Goal: Check status: Check status

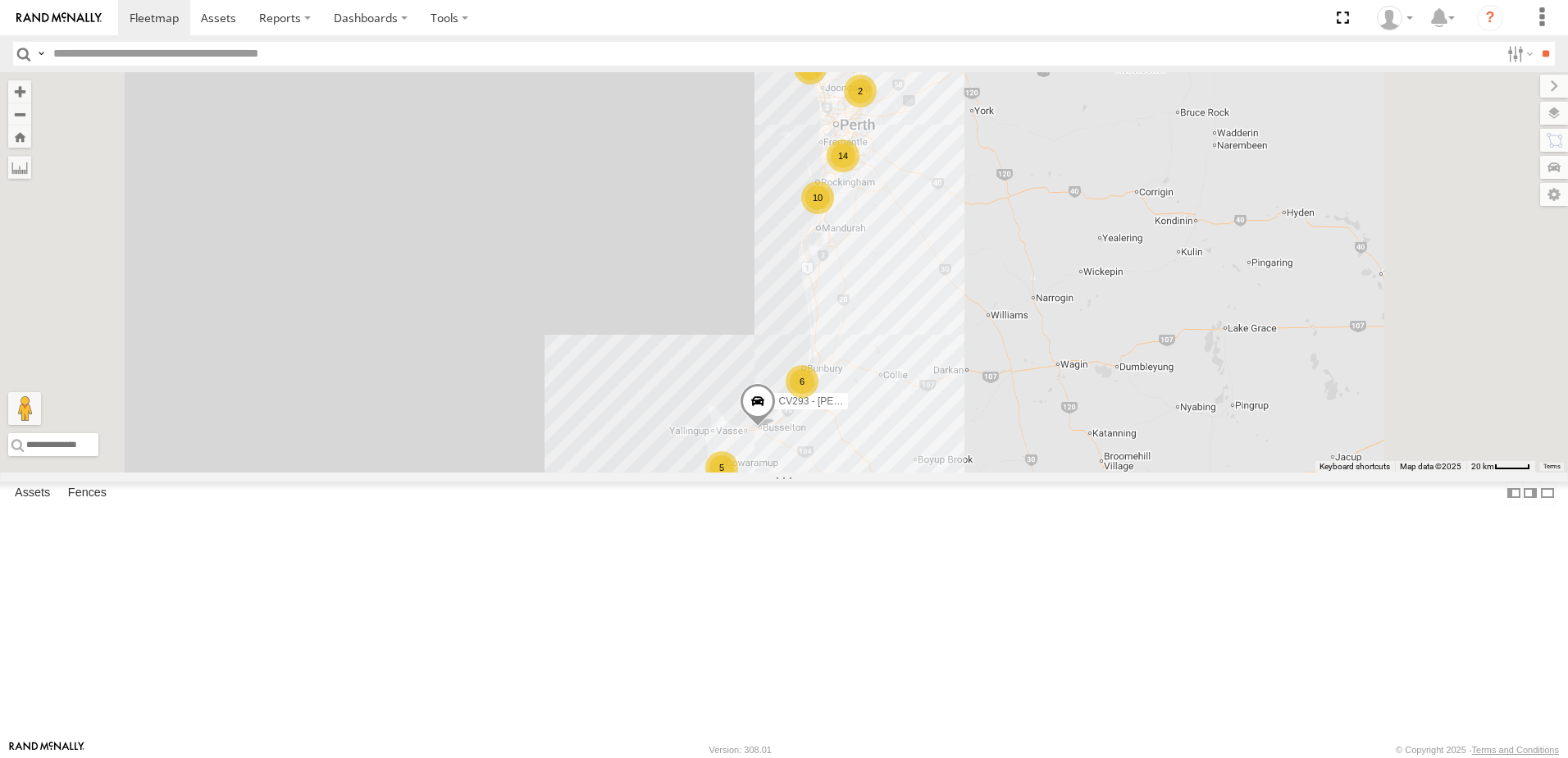
click at [0, 0] on span at bounding box center [0, 0] width 0 height 0
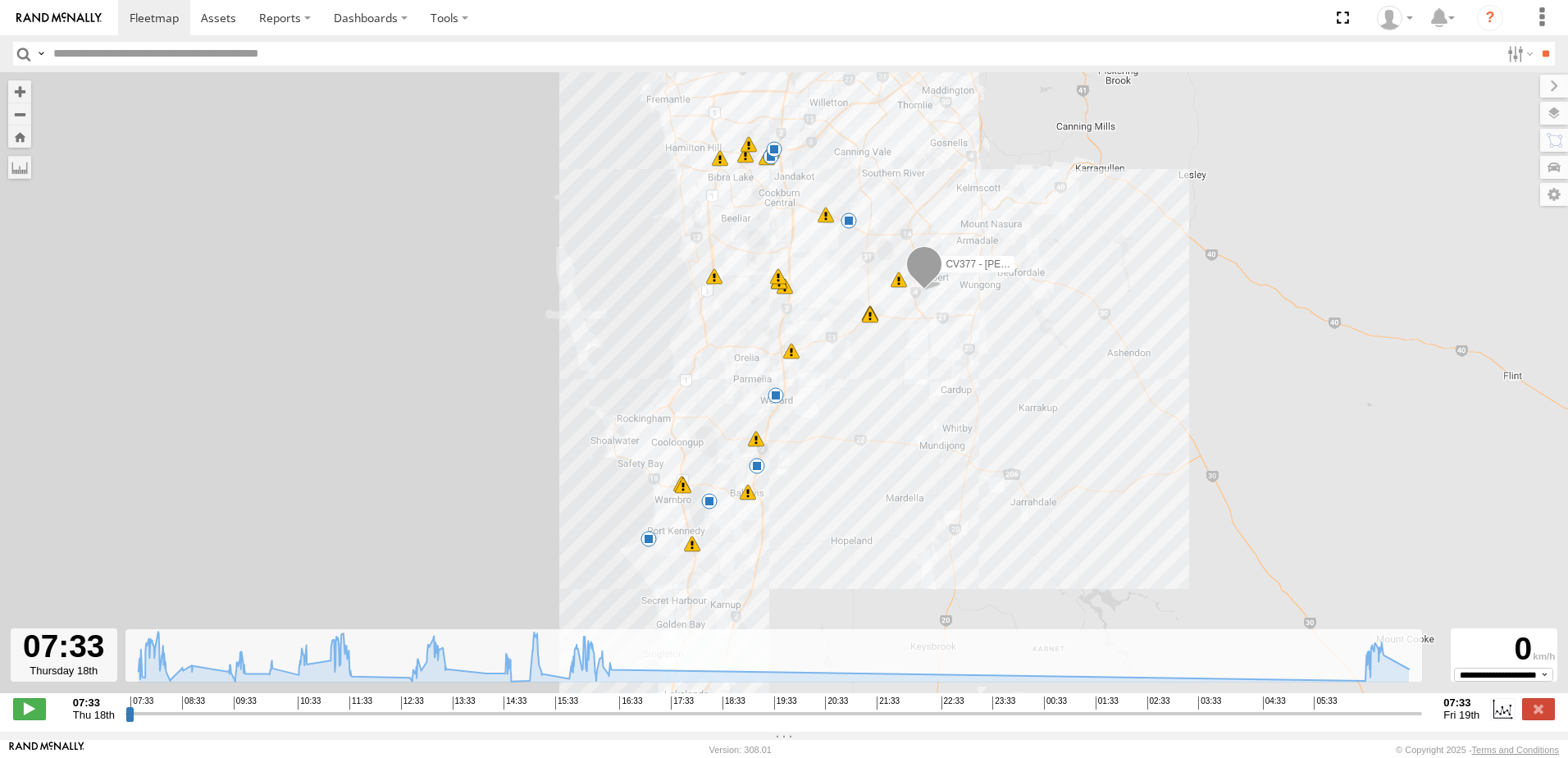
click at [1362, 721] on input "range" at bounding box center [773, 713] width 1297 height 16
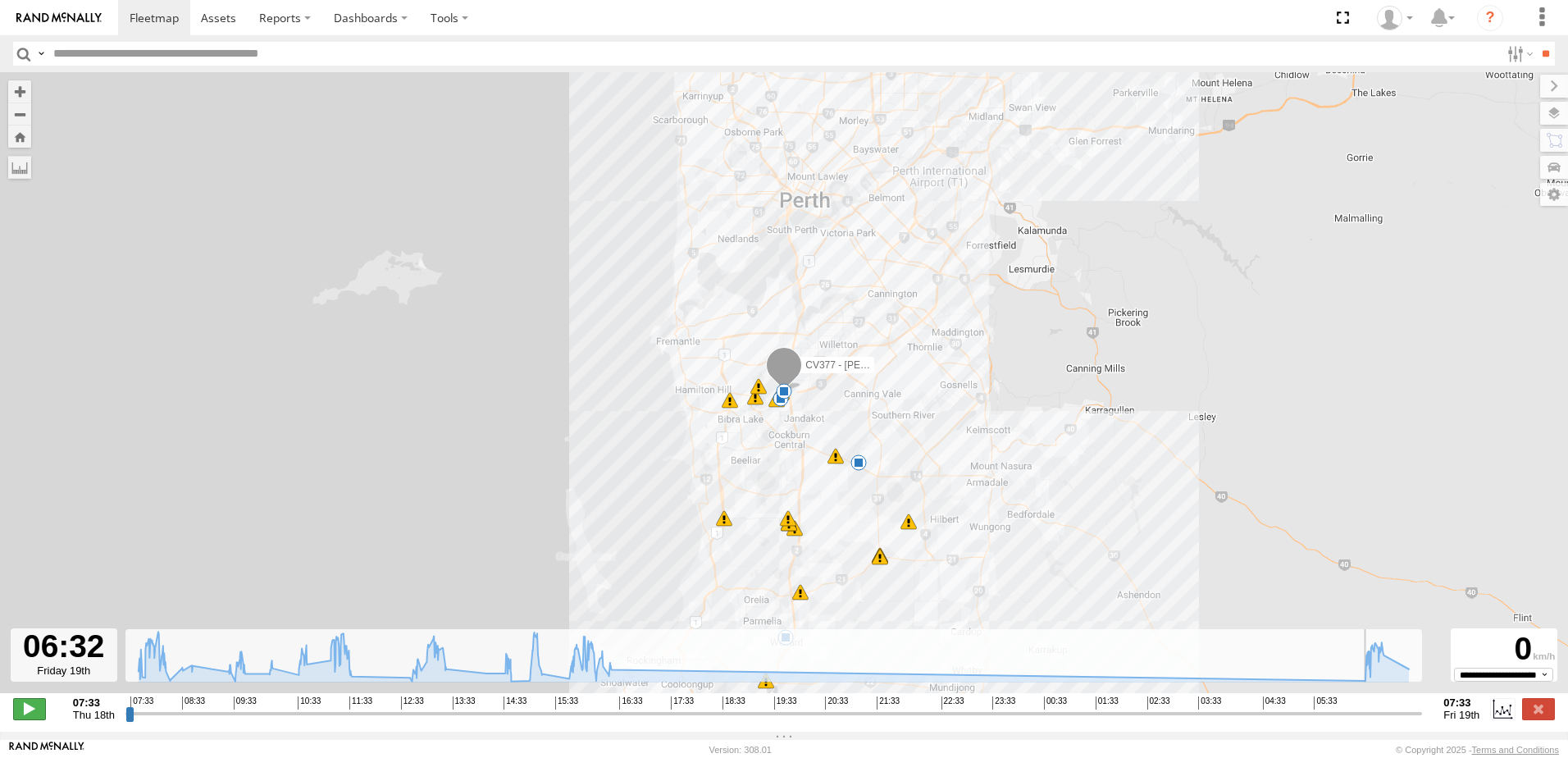
click at [29, 712] on span at bounding box center [30, 708] width 33 height 21
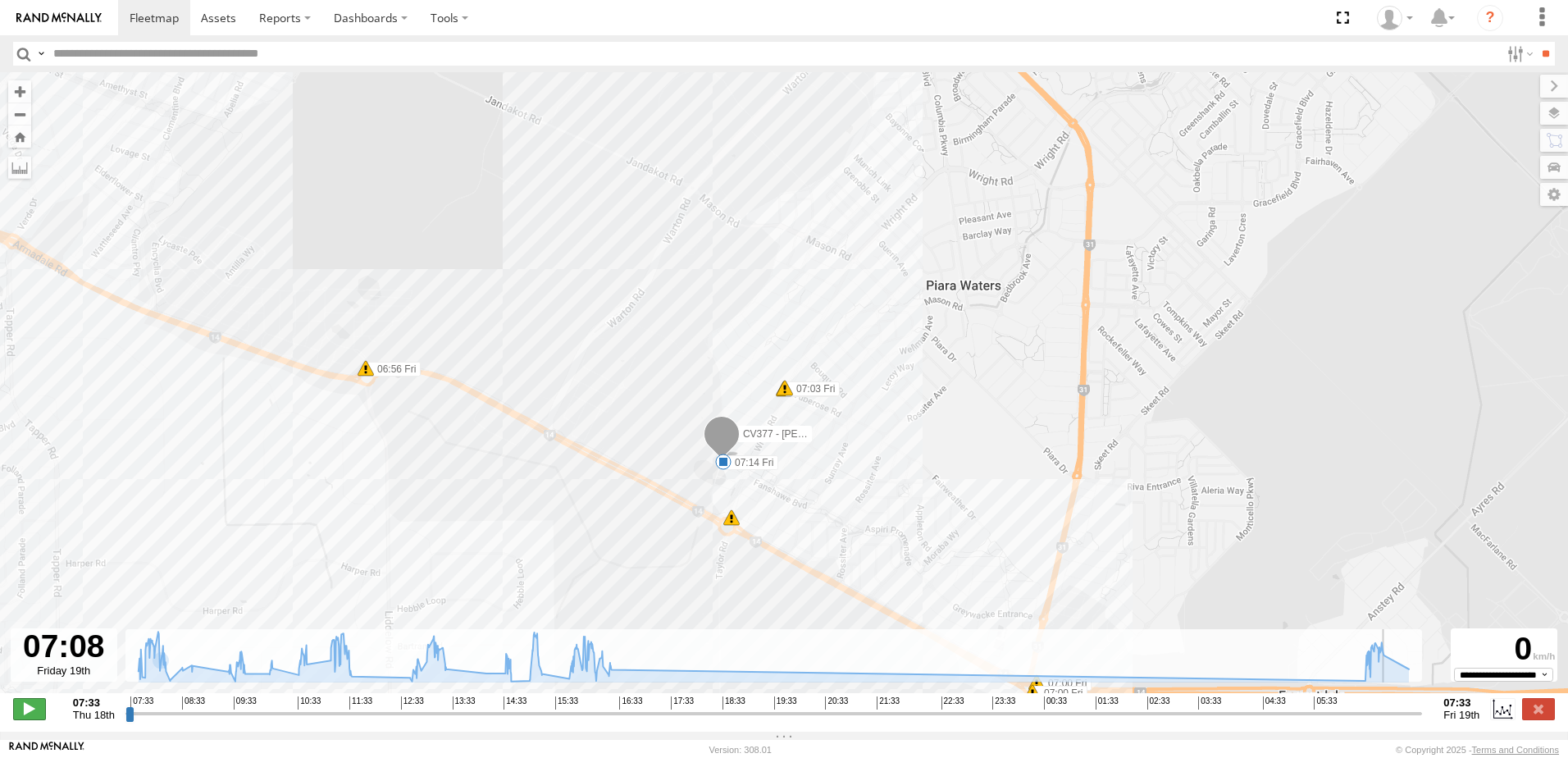
click at [34, 708] on span at bounding box center [30, 708] width 33 height 21
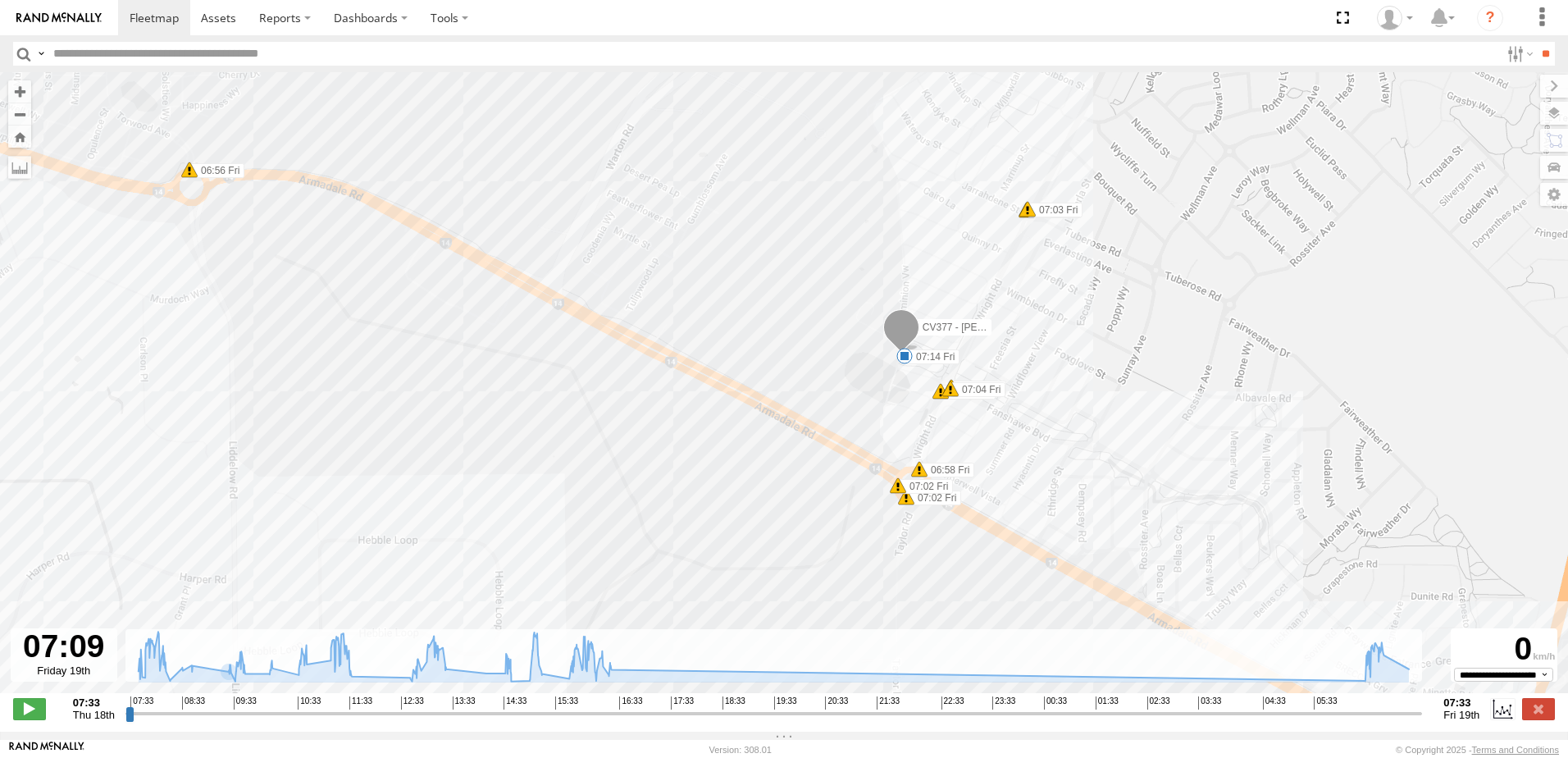
click at [711, 298] on div "CV377 - [PERSON_NAME] 08:10 Thu 10:47 Thu 11:36 Thu 14:38 Thu 16:22 Thu 16:29 T…" at bounding box center [784, 391] width 1568 height 638
click at [558, 559] on div "CV377 - [PERSON_NAME] 08:10 Thu 10:47 Thu 11:36 Thu 14:38 Thu 16:22 Thu 16:29 T…" at bounding box center [784, 391] width 1568 height 638
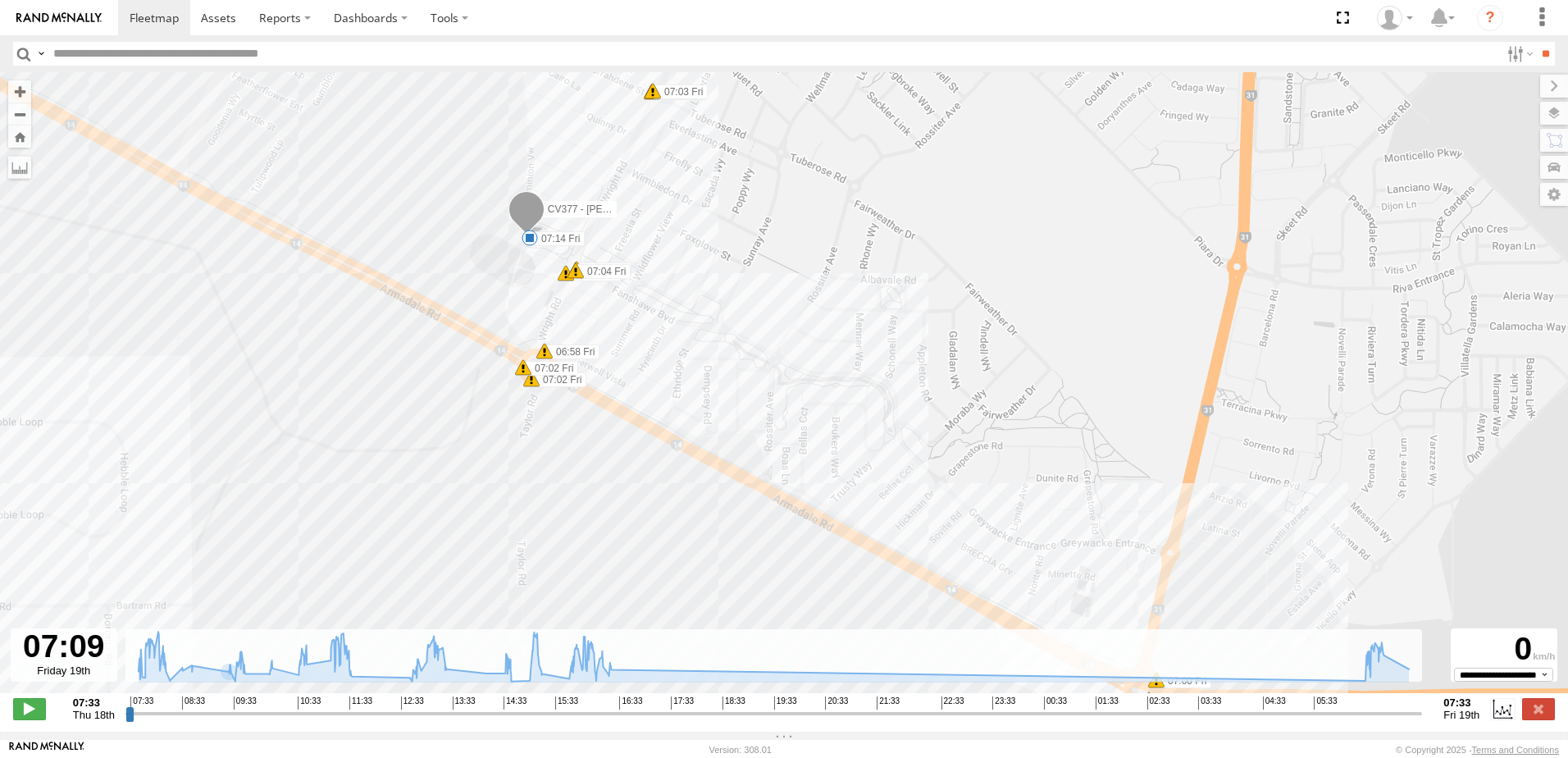
drag, startPoint x: 940, startPoint y: 574, endPoint x: 564, endPoint y: 456, distance: 394.1
click at [564, 456] on div "CV377 - [PERSON_NAME] 08:10 Thu 10:47 Thu 11:36 Thu 14:38 Thu 16:22 Thu 16:29 T…" at bounding box center [784, 391] width 1568 height 638
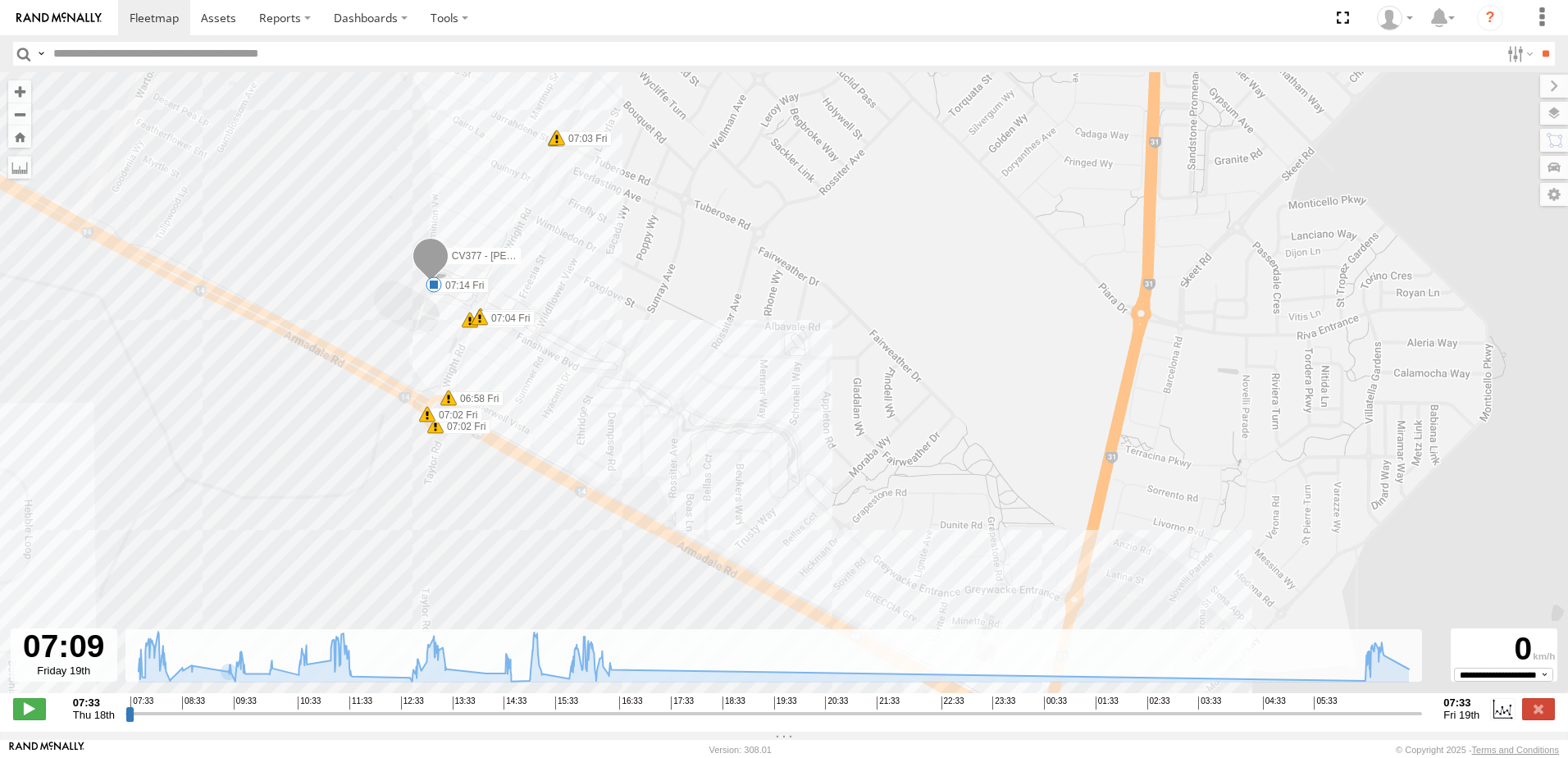
drag, startPoint x: 666, startPoint y: 548, endPoint x: 561, endPoint y: 586, distance: 111.7
click at [561, 586] on div "CV377 - [PERSON_NAME] 08:10 Thu 10:47 Thu 11:36 Thu 14:38 Thu 16:22 Thu 16:29 T…" at bounding box center [784, 391] width 1568 height 638
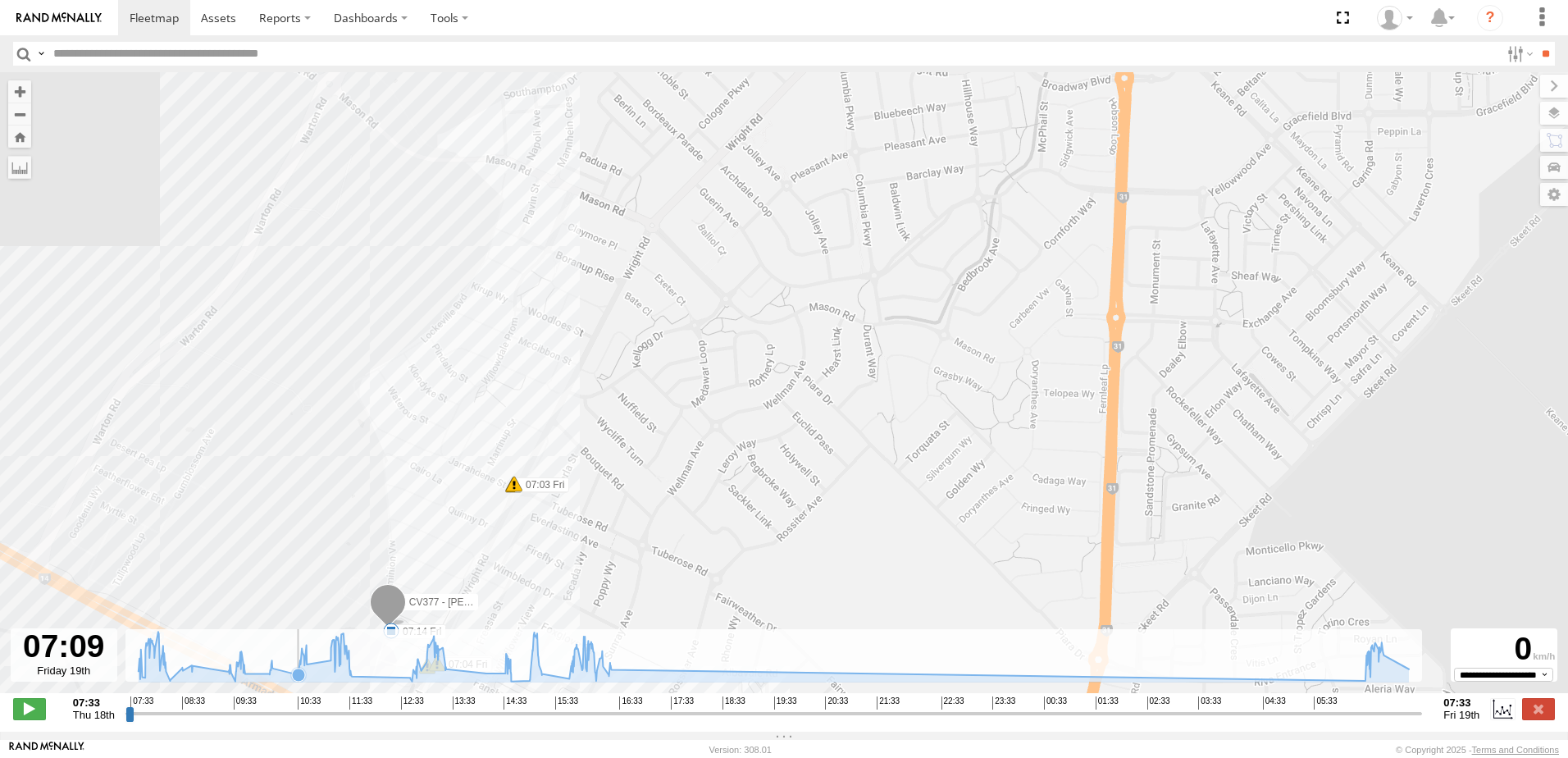
drag, startPoint x: 328, startPoint y: 330, endPoint x: 296, endPoint y: 672, distance: 343.5
click at [295, 675] on div "To navigate the map with touch gestures double-tap and hold your finger on the …" at bounding box center [784, 401] width 1568 height 660
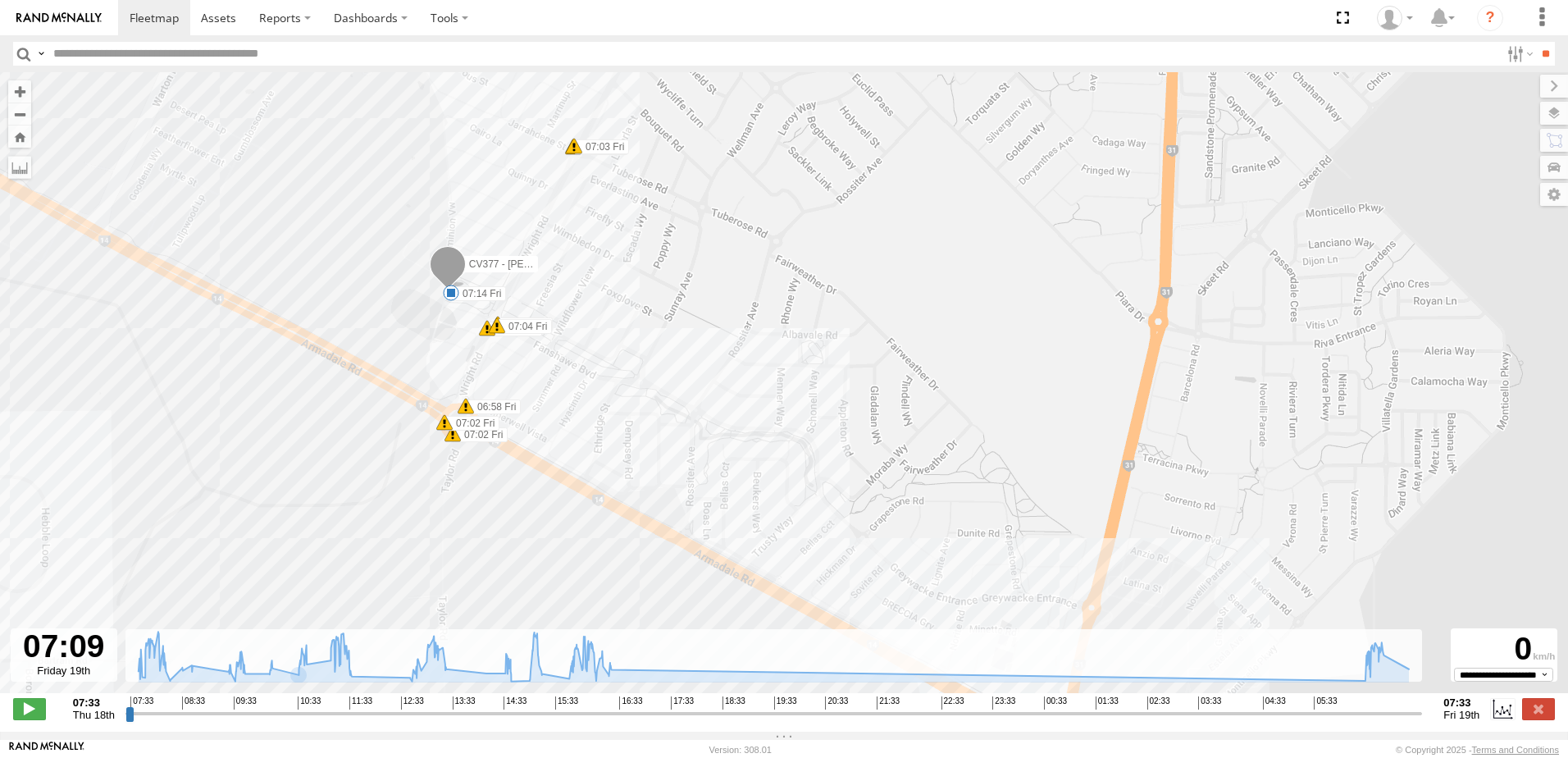
drag, startPoint x: 568, startPoint y: 469, endPoint x: 625, endPoint y: 142, distance: 331.9
click at [625, 142] on div "CV377 - [PERSON_NAME] 08:10 Thu 10:47 Thu 11:36 Thu 14:38 Thu 16:22 Thu 16:29 T…" at bounding box center [784, 391] width 1568 height 638
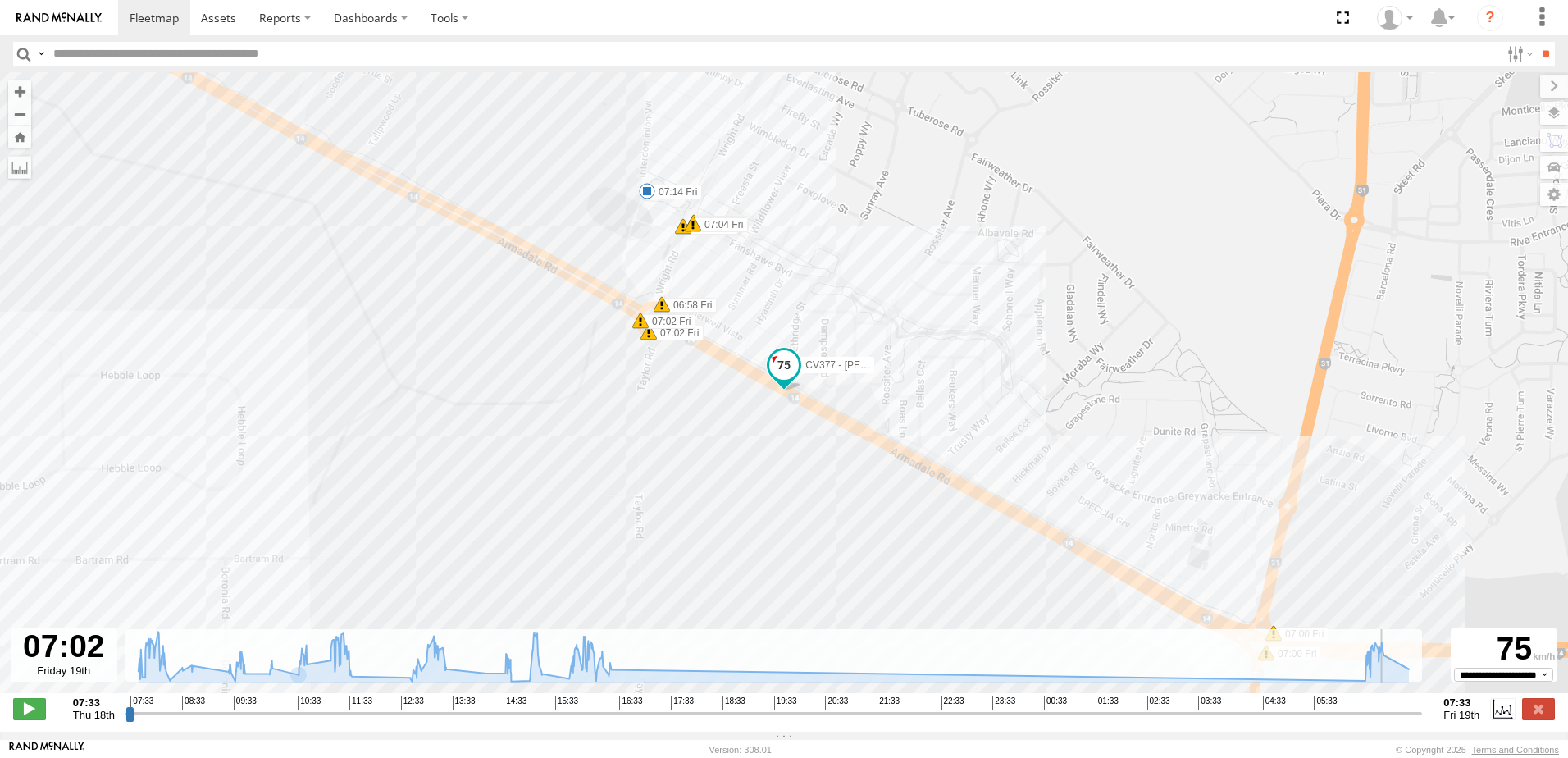
click at [1389, 721] on input "range" at bounding box center [773, 713] width 1297 height 16
click at [18, 713] on span at bounding box center [30, 708] width 33 height 21
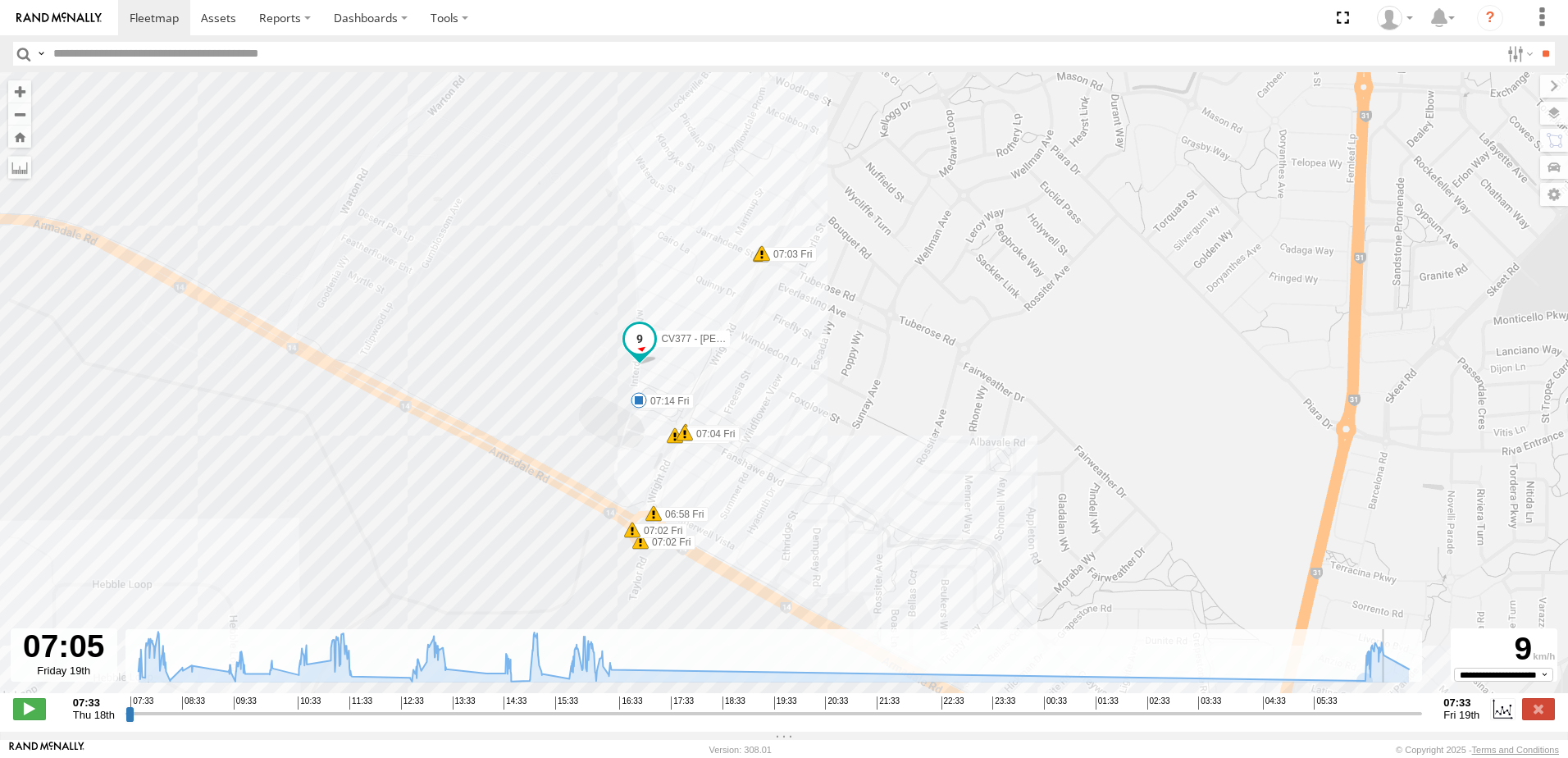
drag, startPoint x: 1026, startPoint y: 361, endPoint x: 966, endPoint y: 268, distance: 110.7
click at [966, 268] on div "CV377 - [PERSON_NAME] 08:10 Thu 10:47 Thu 11:36 Thu 14:38 Thu 16:22 Thu 16:29 T…" at bounding box center [784, 391] width 1568 height 638
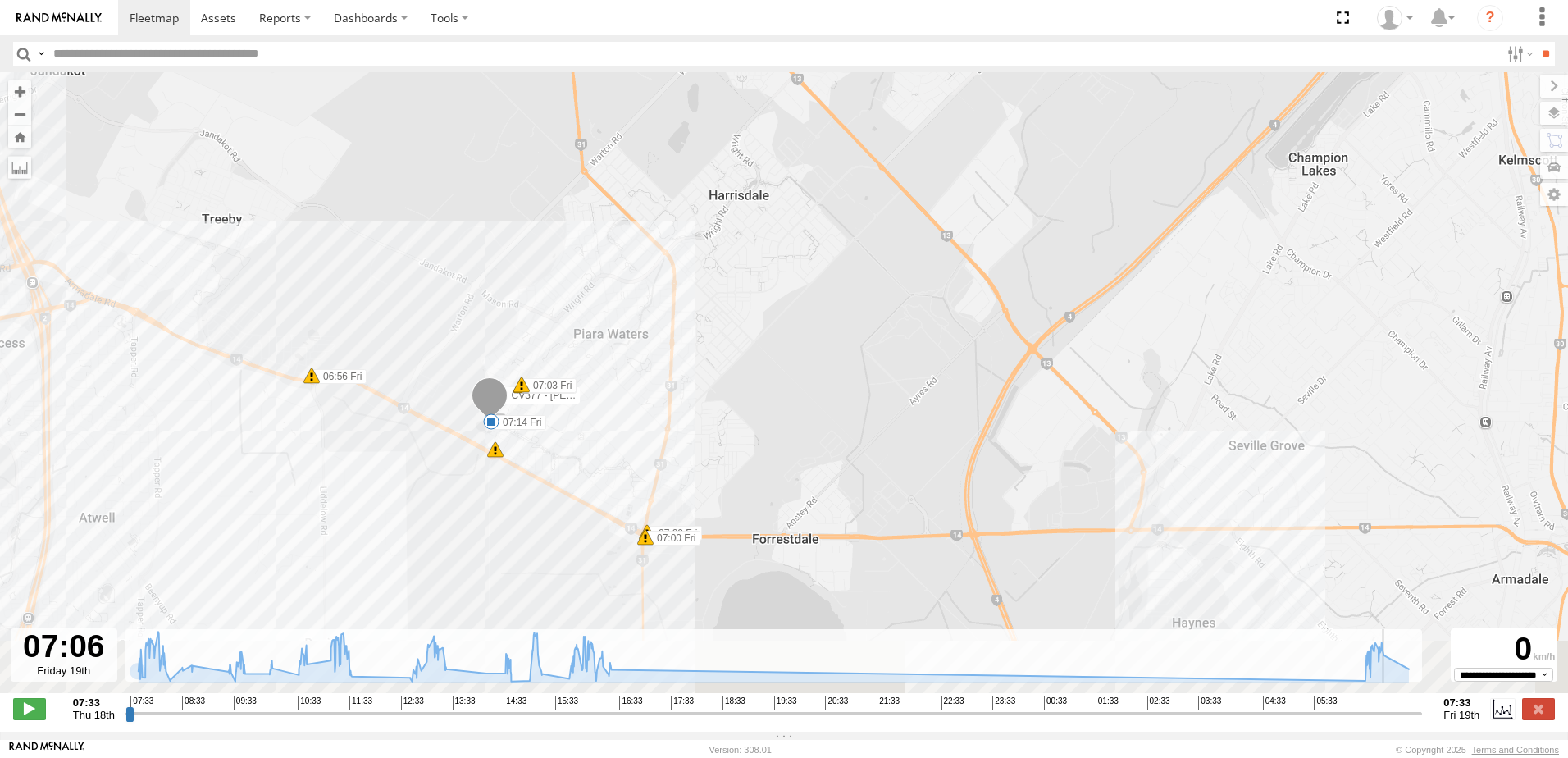
drag, startPoint x: 592, startPoint y: 550, endPoint x: 587, endPoint y: 440, distance: 110.1
click at [587, 438] on div "CV377 - [PERSON_NAME] 08:10 Thu 10:47 Thu 11:36 Thu 14:38 Thu 16:22 Thu 16:29 T…" at bounding box center [784, 391] width 1568 height 638
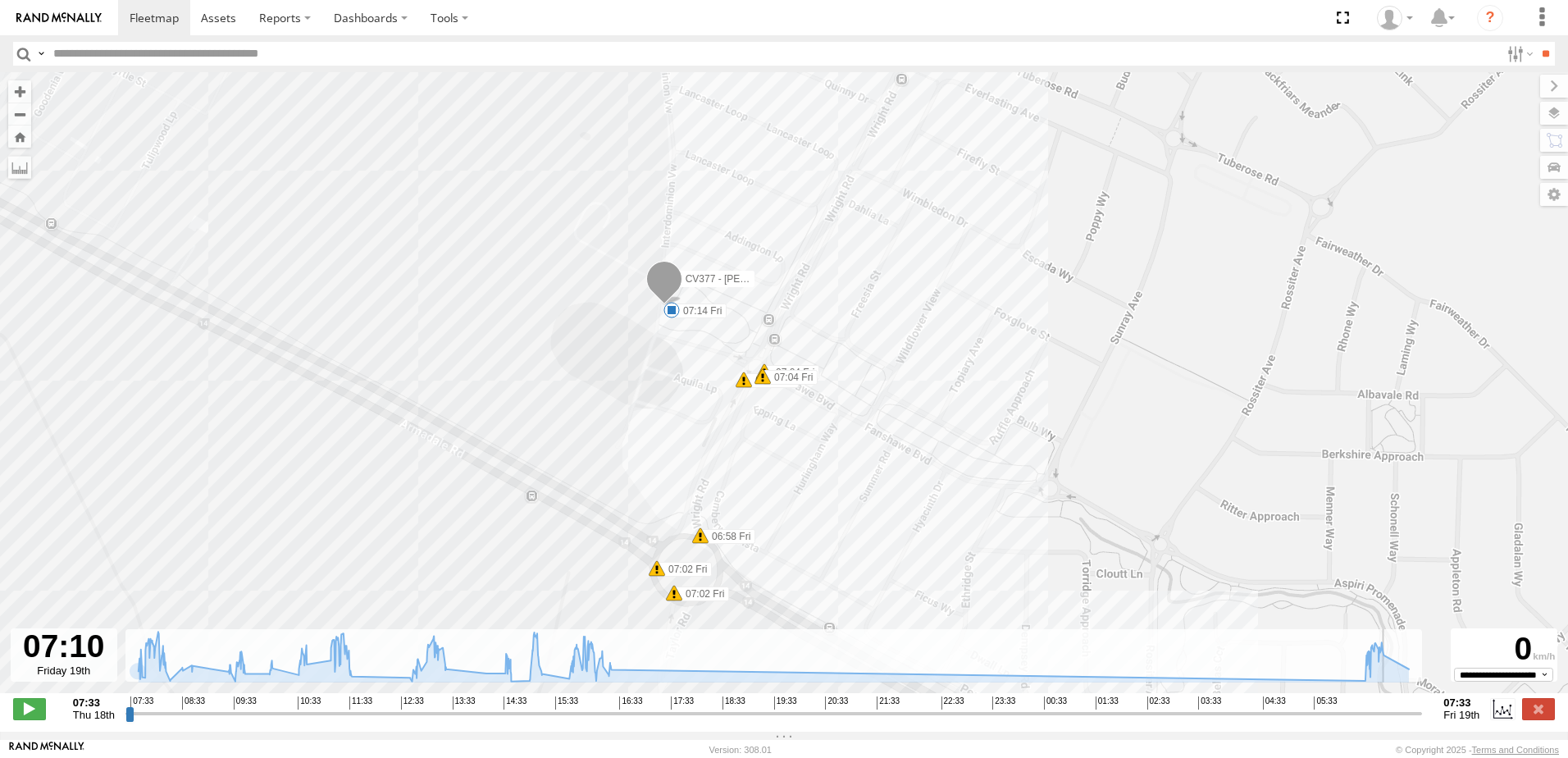
drag, startPoint x: 655, startPoint y: 437, endPoint x: 223, endPoint y: 364, distance: 438.1
click at [223, 364] on div "CV377 - [PERSON_NAME] 08:10 Thu 10:47 Thu 11:36 Thu 14:38 Thu 16:22 Thu 16:29 T…" at bounding box center [784, 391] width 1568 height 638
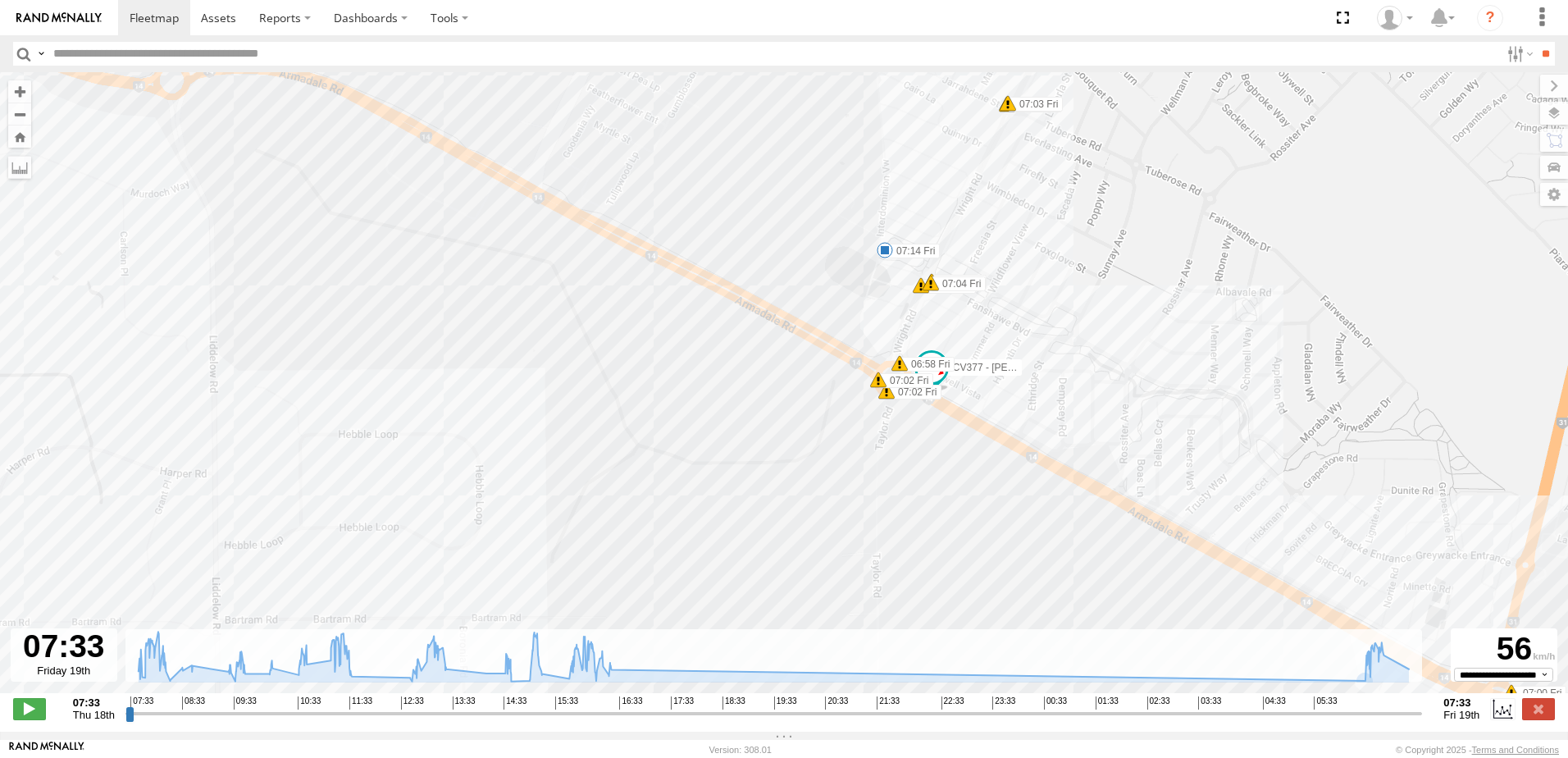
click at [1384, 719] on input "range" at bounding box center [773, 713] width 1297 height 16
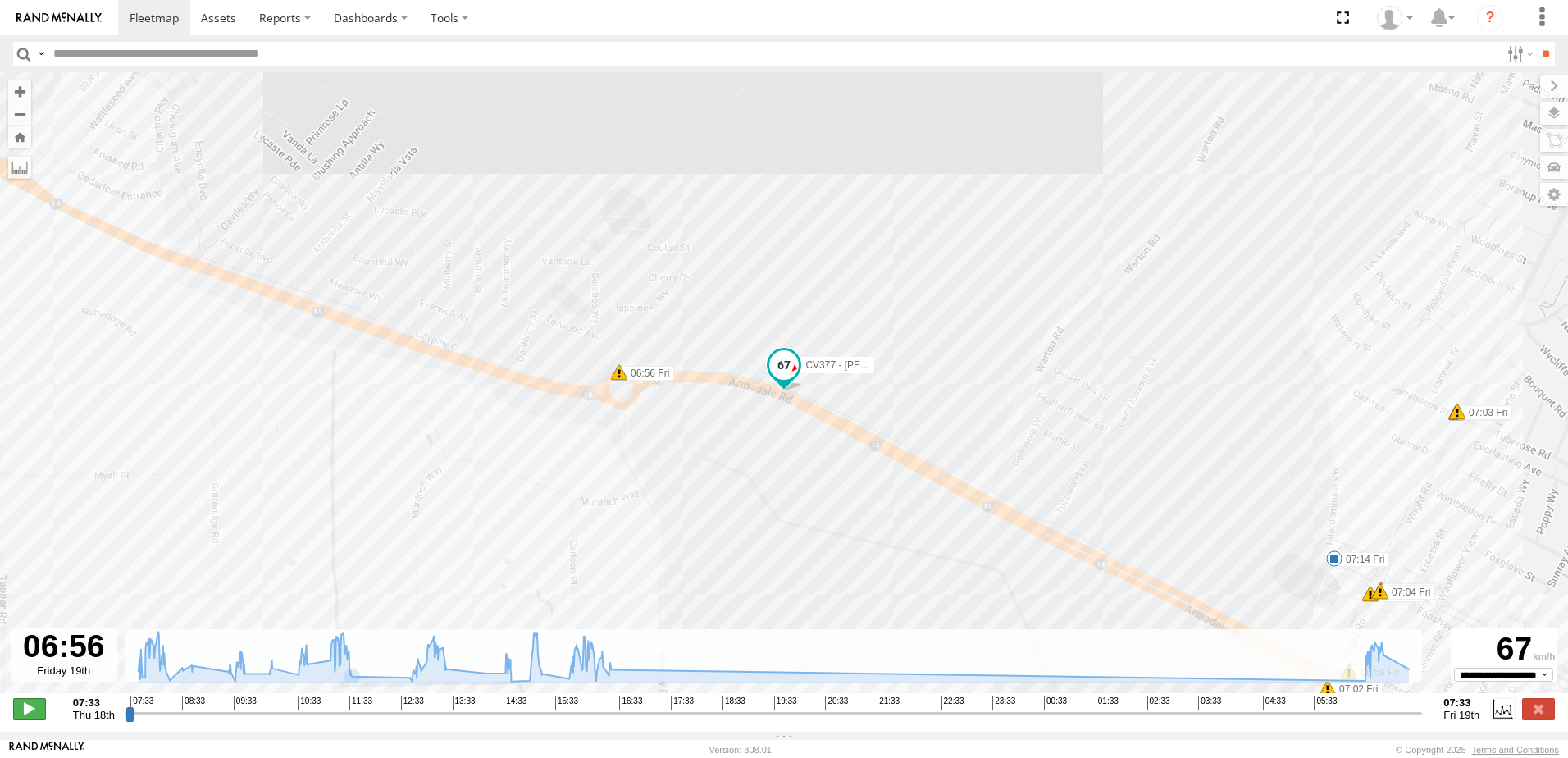
click at [32, 718] on span at bounding box center [30, 708] width 33 height 21
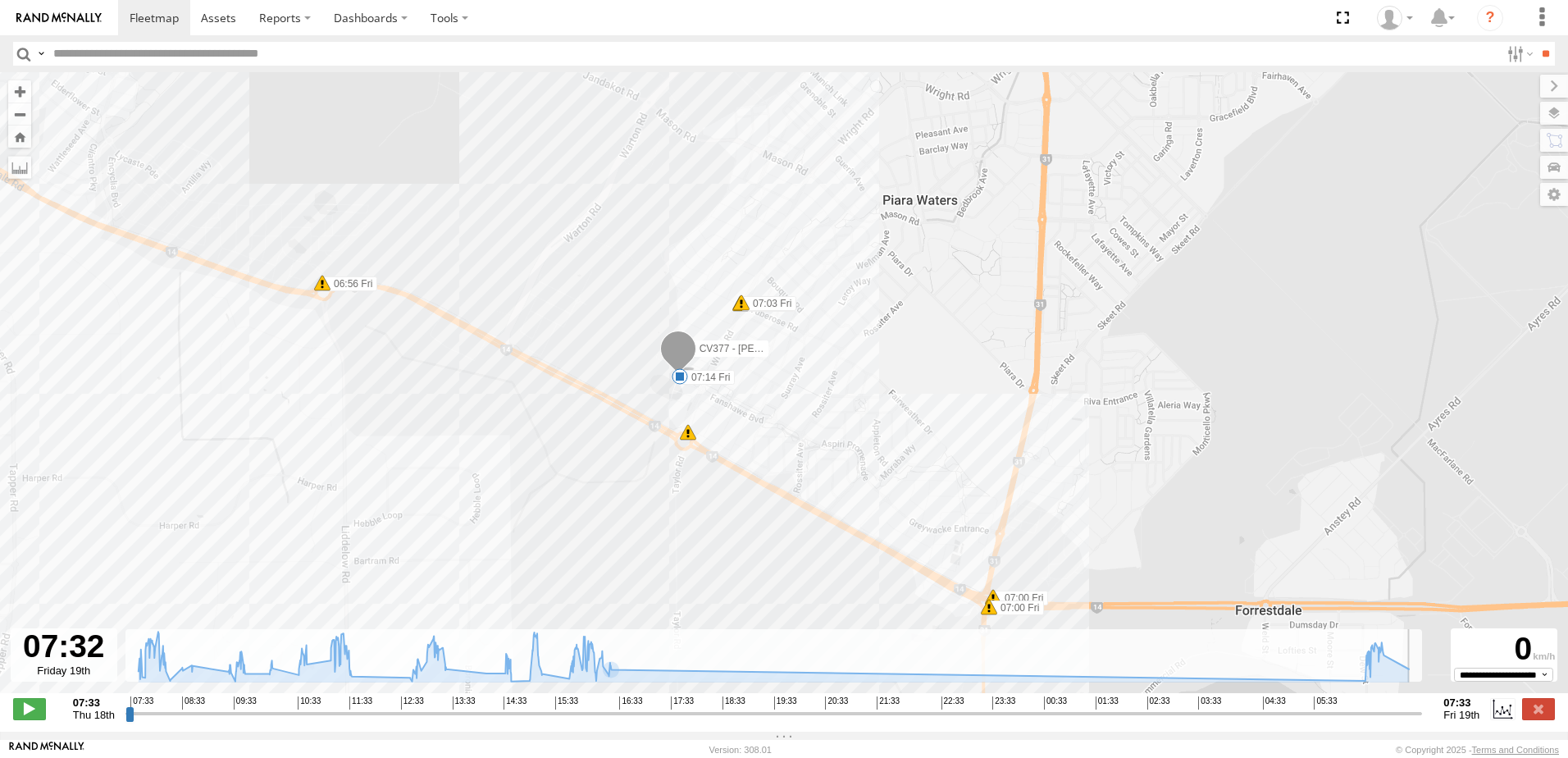
drag, startPoint x: 621, startPoint y: 614, endPoint x: 557, endPoint y: 444, distance: 181.6
click at [557, 444] on div "CV377 - [PERSON_NAME] 08:10 Thu 10:47 Thu 11:36 Thu 14:38 Thu 16:22 Thu 16:29 T…" at bounding box center [784, 391] width 1568 height 638
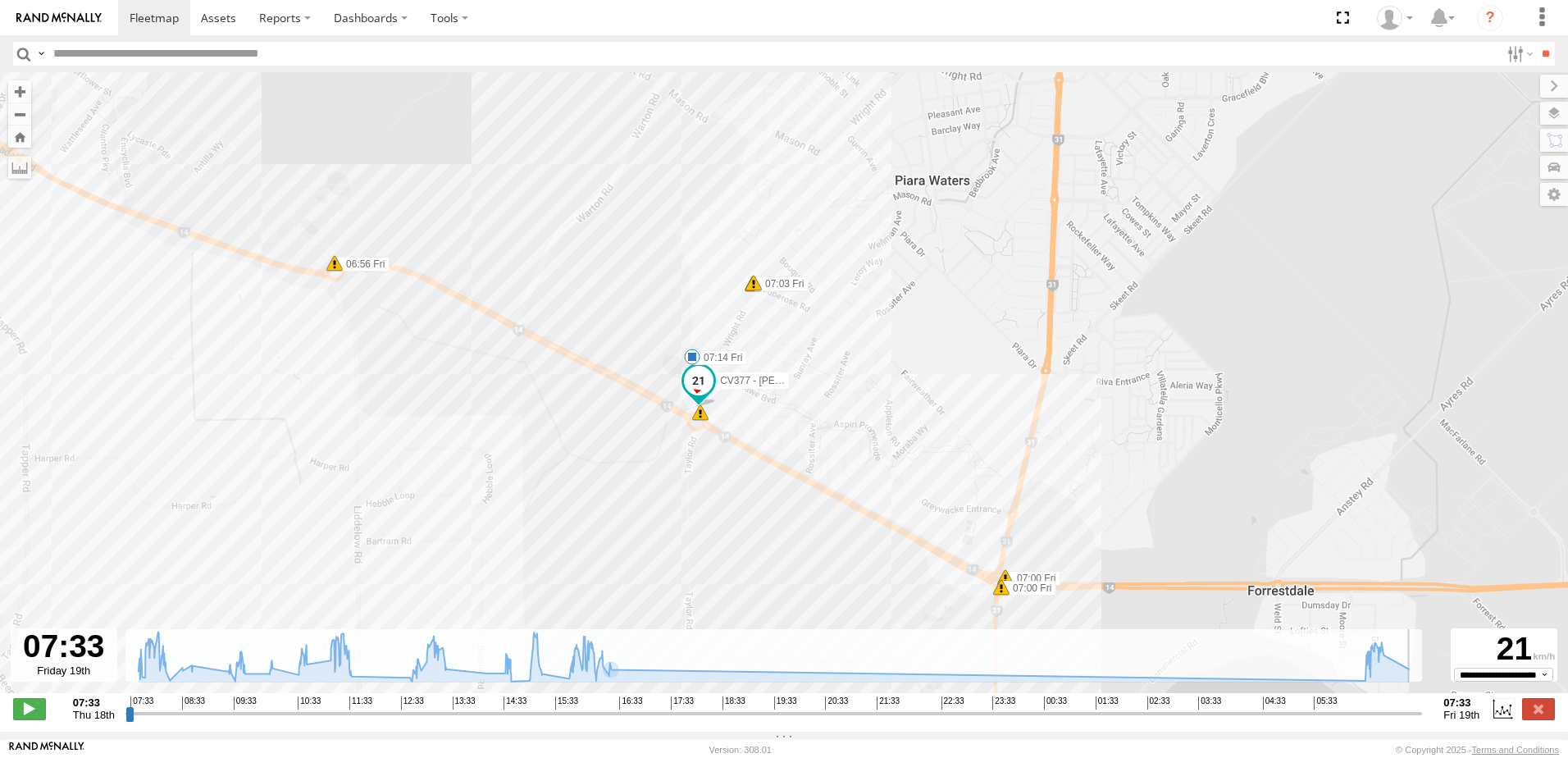
type input "**********"
click at [155, 17] on span at bounding box center [153, 17] width 50 height 16
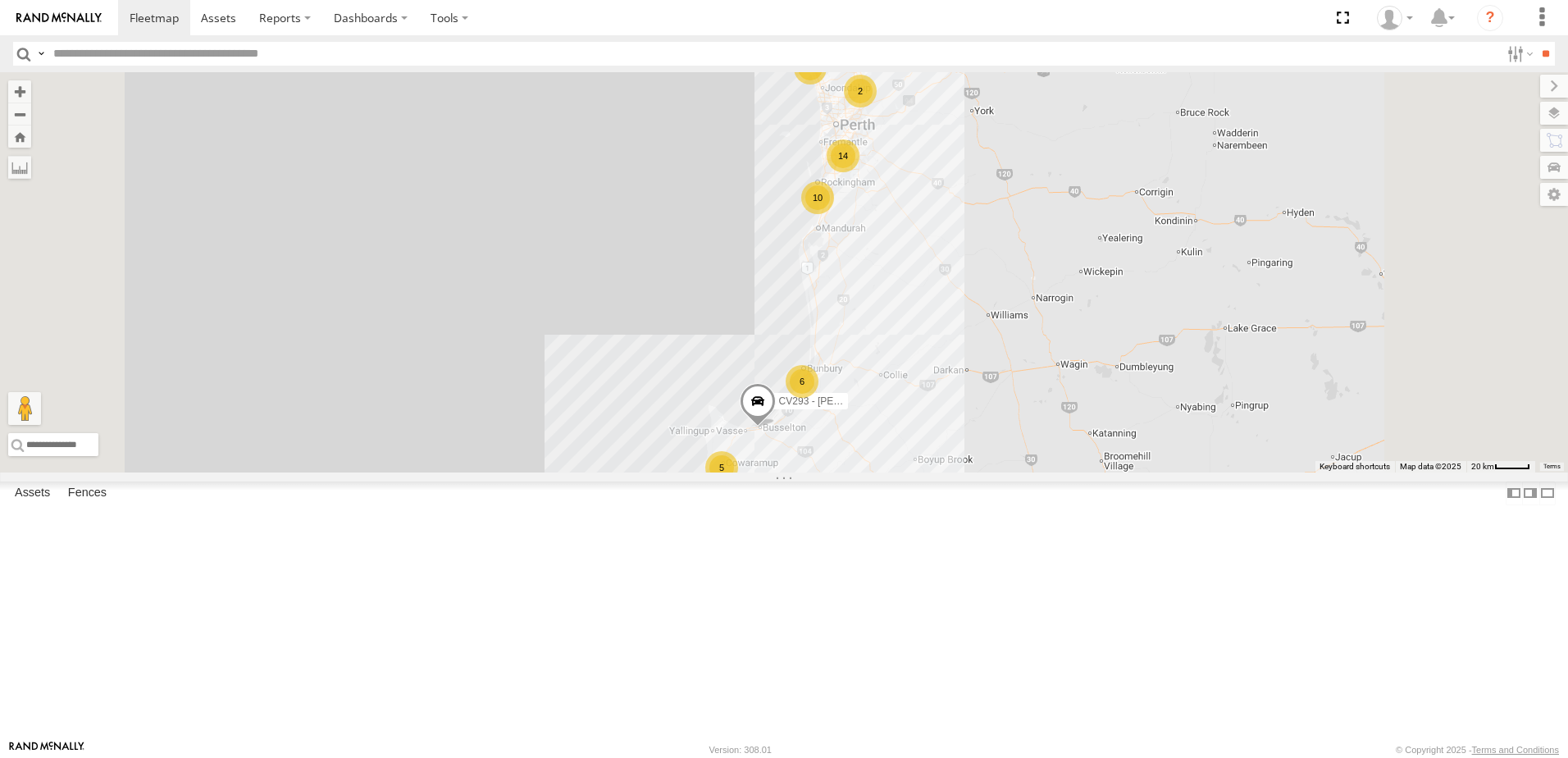
drag, startPoint x: 268, startPoint y: 159, endPoint x: 281, endPoint y: 187, distance: 30.9
click at [0, 0] on span at bounding box center [0, 0] width 0 height 0
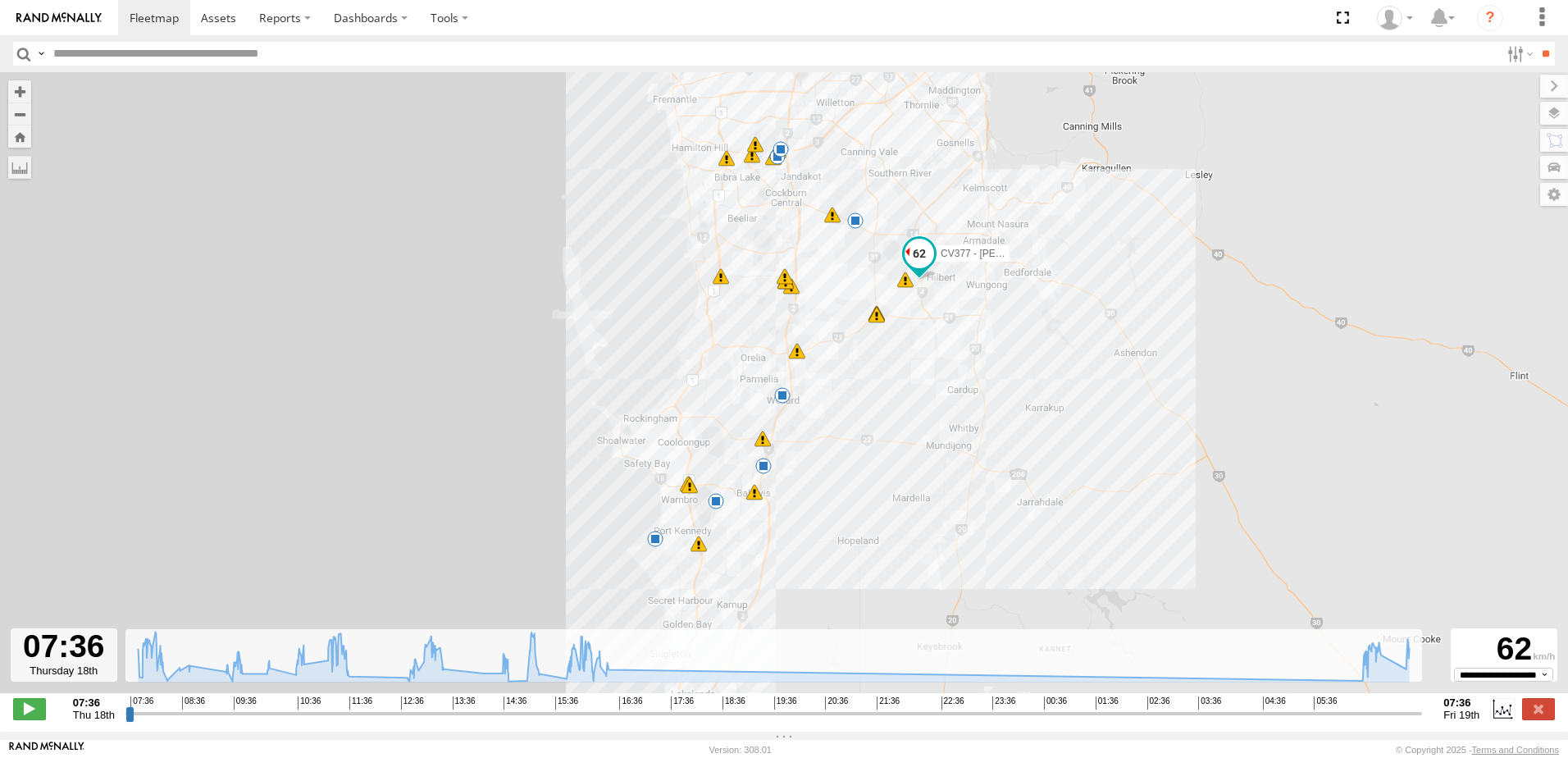
click at [1364, 747] on footer "Rand McNally Version: 308.01 © Copyright 2025 - Terms and Conditions" at bounding box center [784, 748] width 1568 height 18
click at [1363, 721] on input "range" at bounding box center [773, 713] width 1297 height 16
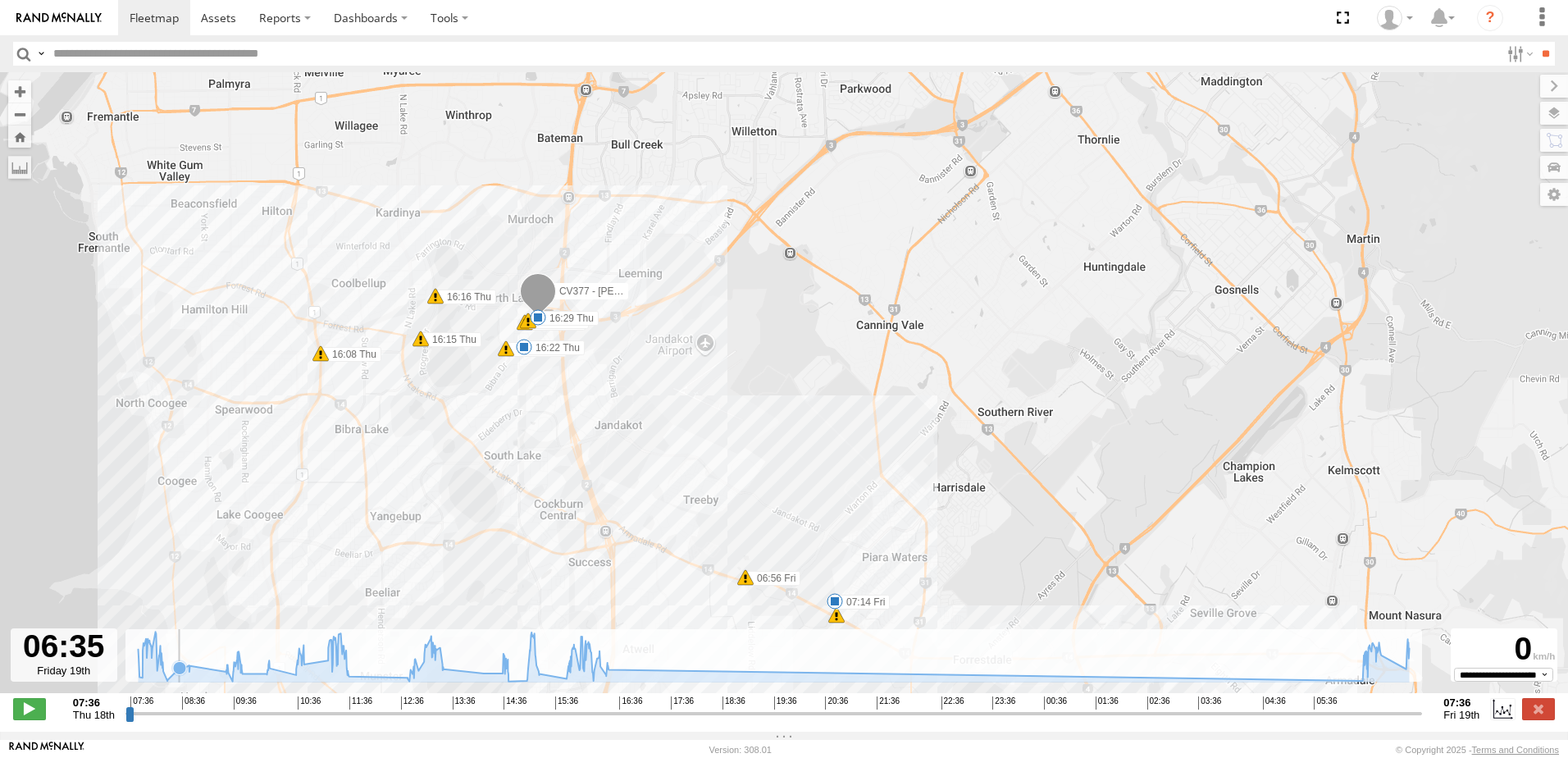
drag, startPoint x: 876, startPoint y: 370, endPoint x: 176, endPoint y: 645, distance: 752.1
click at [176, 645] on div "To navigate the map with touch gestures double-tap and hold your finger on the …" at bounding box center [784, 401] width 1568 height 660
click at [34, 711] on span at bounding box center [30, 708] width 33 height 21
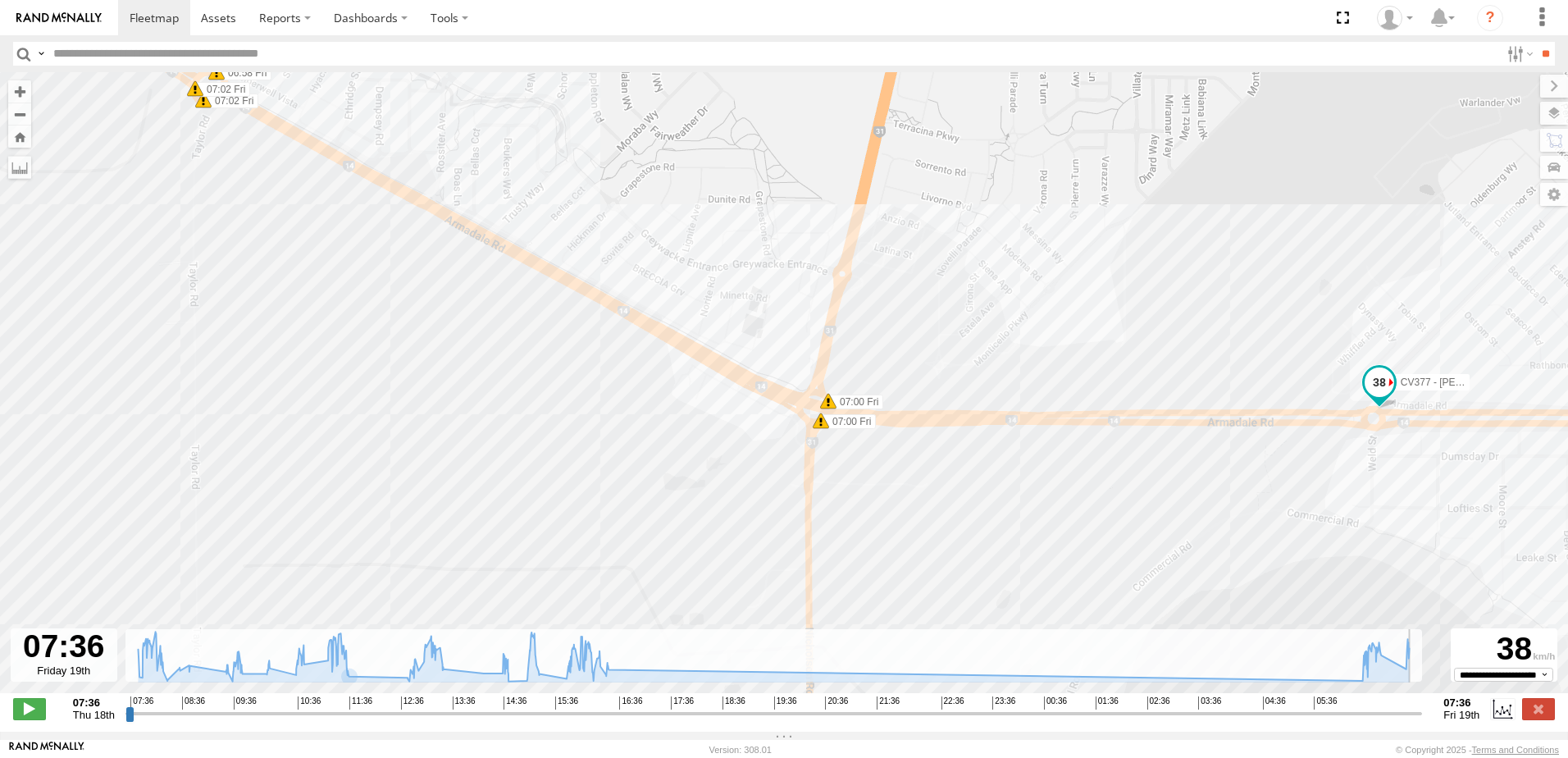
type input "**********"
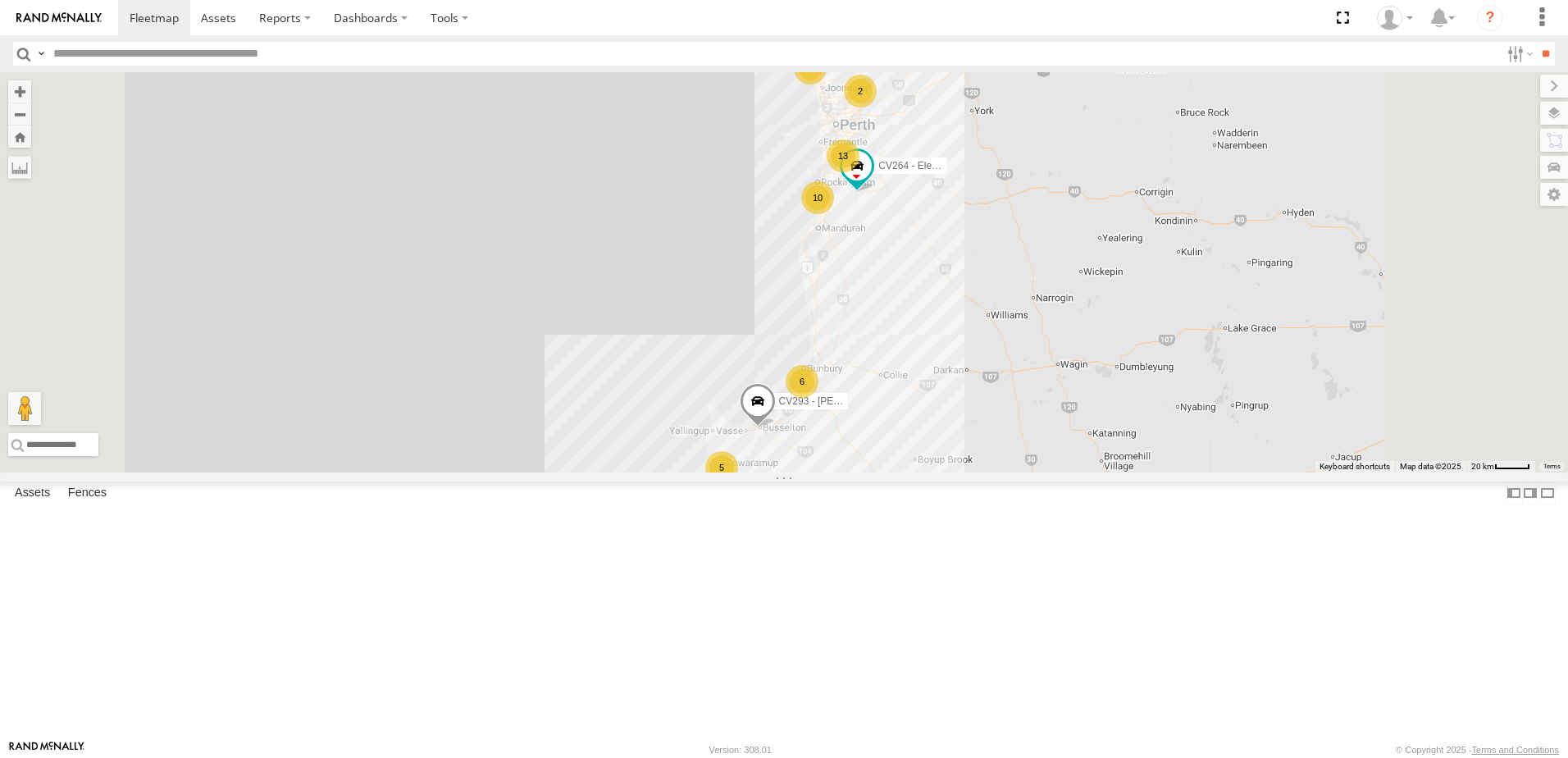
click at [0, 0] on span at bounding box center [0, 0] width 0 height 0
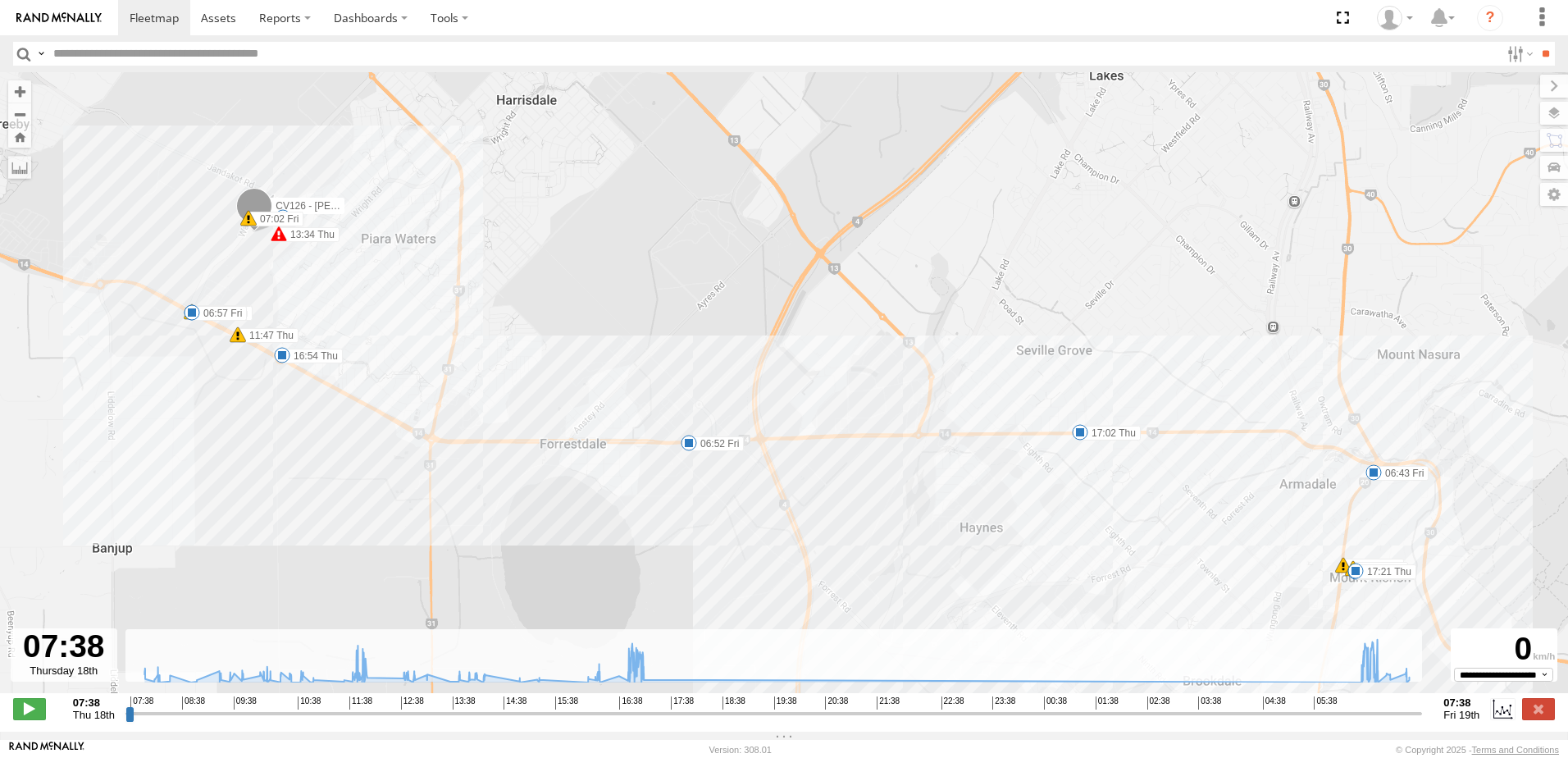
click at [1363, 728] on div "**********" at bounding box center [784, 709] width 1568 height 34
click at [1359, 720] on input "range" at bounding box center [773, 713] width 1297 height 16
click at [25, 718] on span at bounding box center [30, 708] width 33 height 21
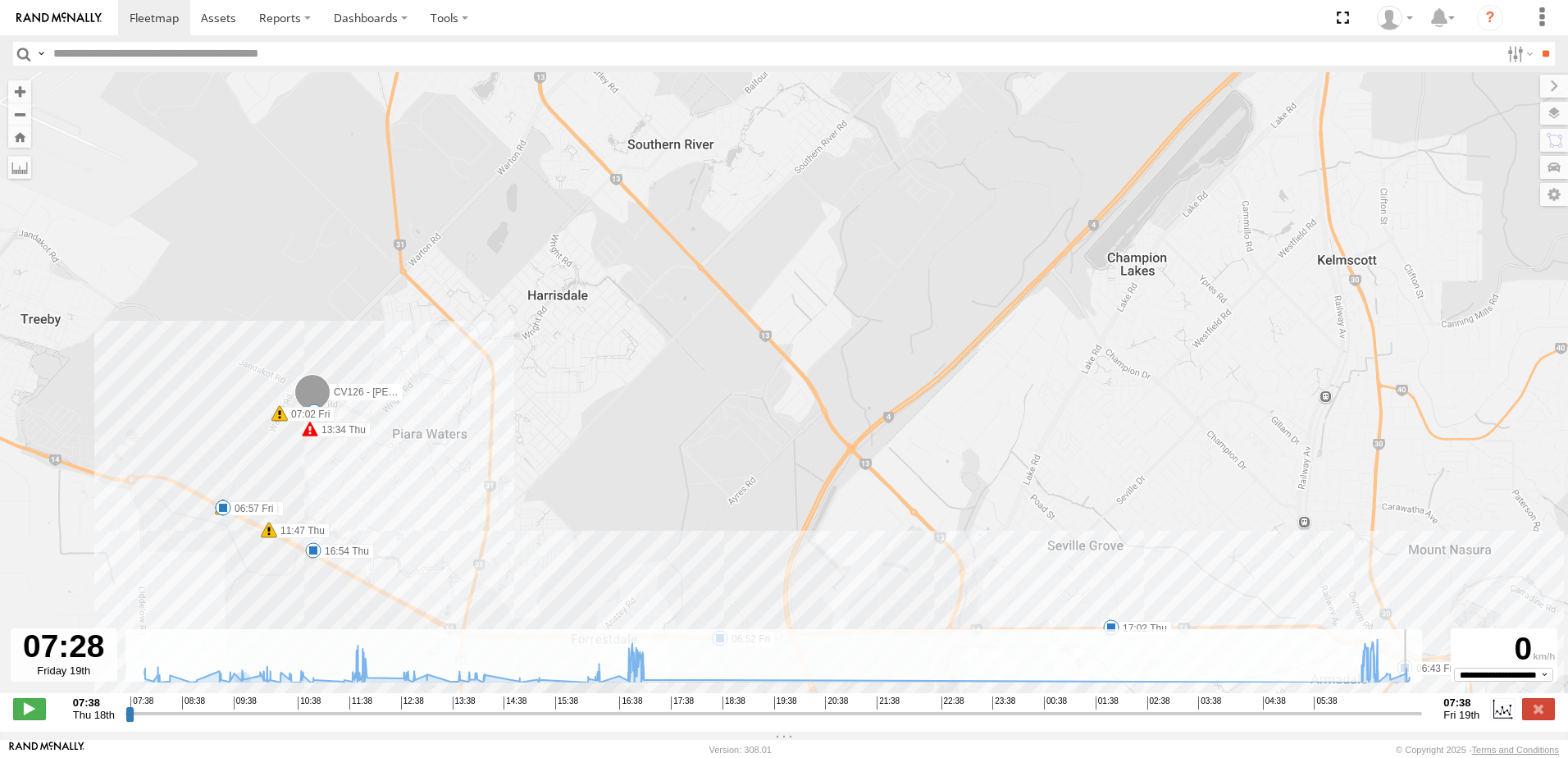
type input "**********"
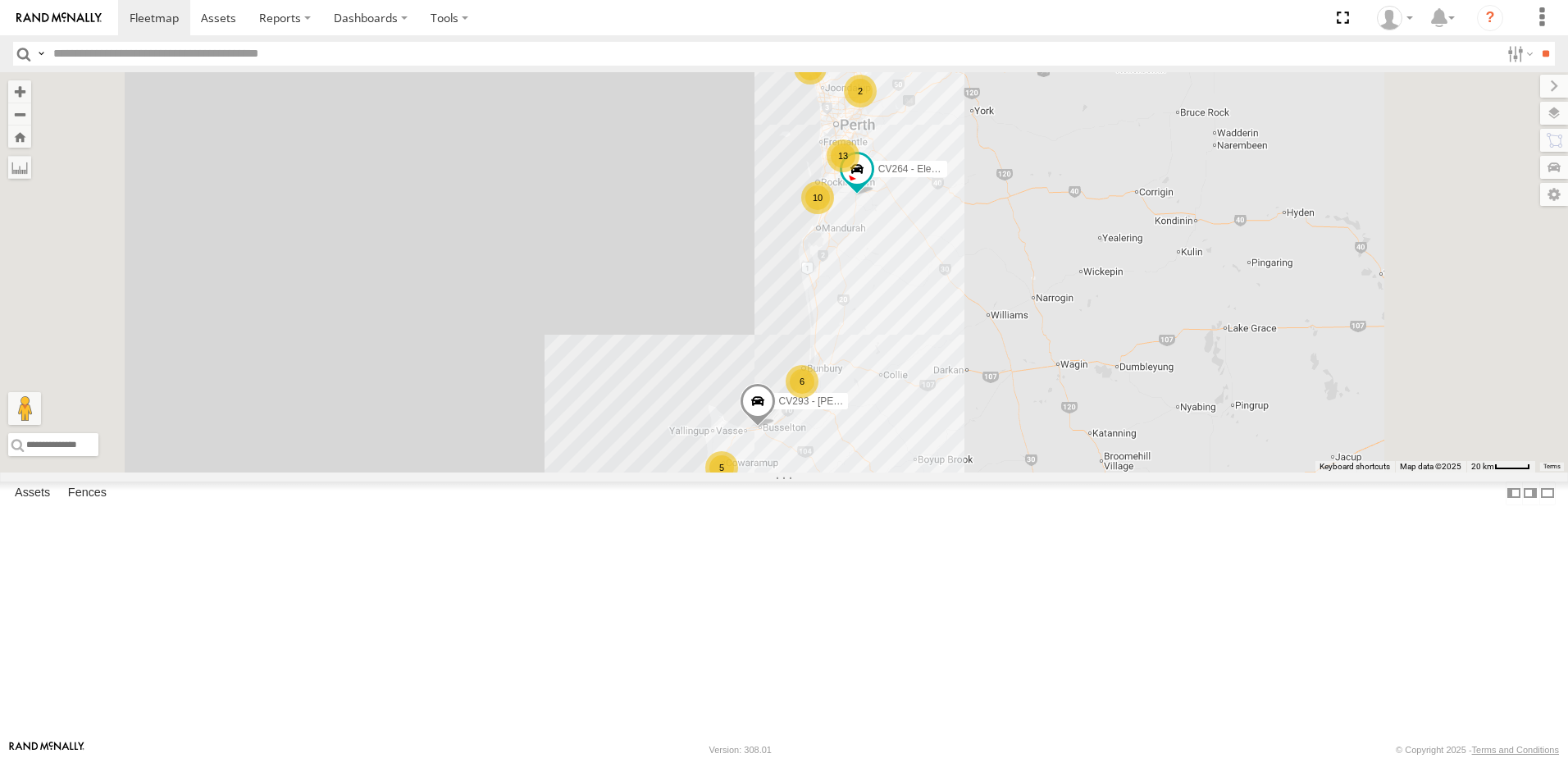
scroll to position [574, 0]
click at [0, 0] on span at bounding box center [0, 0] width 0 height 0
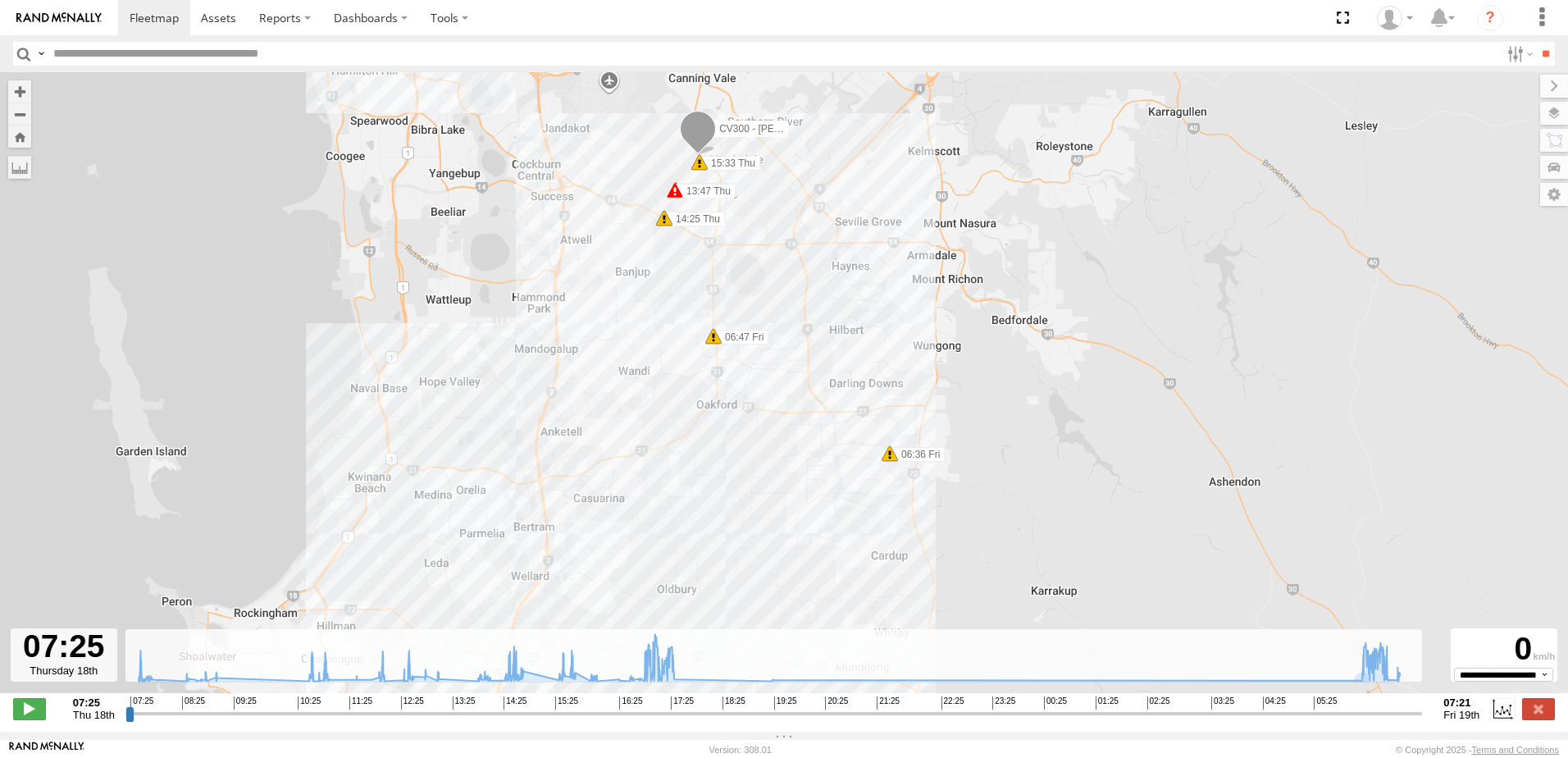
click at [1362, 721] on input "range" at bounding box center [773, 713] width 1297 height 16
drag, startPoint x: 1361, startPoint y: 723, endPoint x: 1373, endPoint y: 724, distance: 12.0
click at [1373, 721] on input "range" at bounding box center [773, 713] width 1297 height 16
drag, startPoint x: 24, startPoint y: 709, endPoint x: 87, endPoint y: 708, distance: 63.0
click at [24, 709] on span at bounding box center [30, 708] width 33 height 21
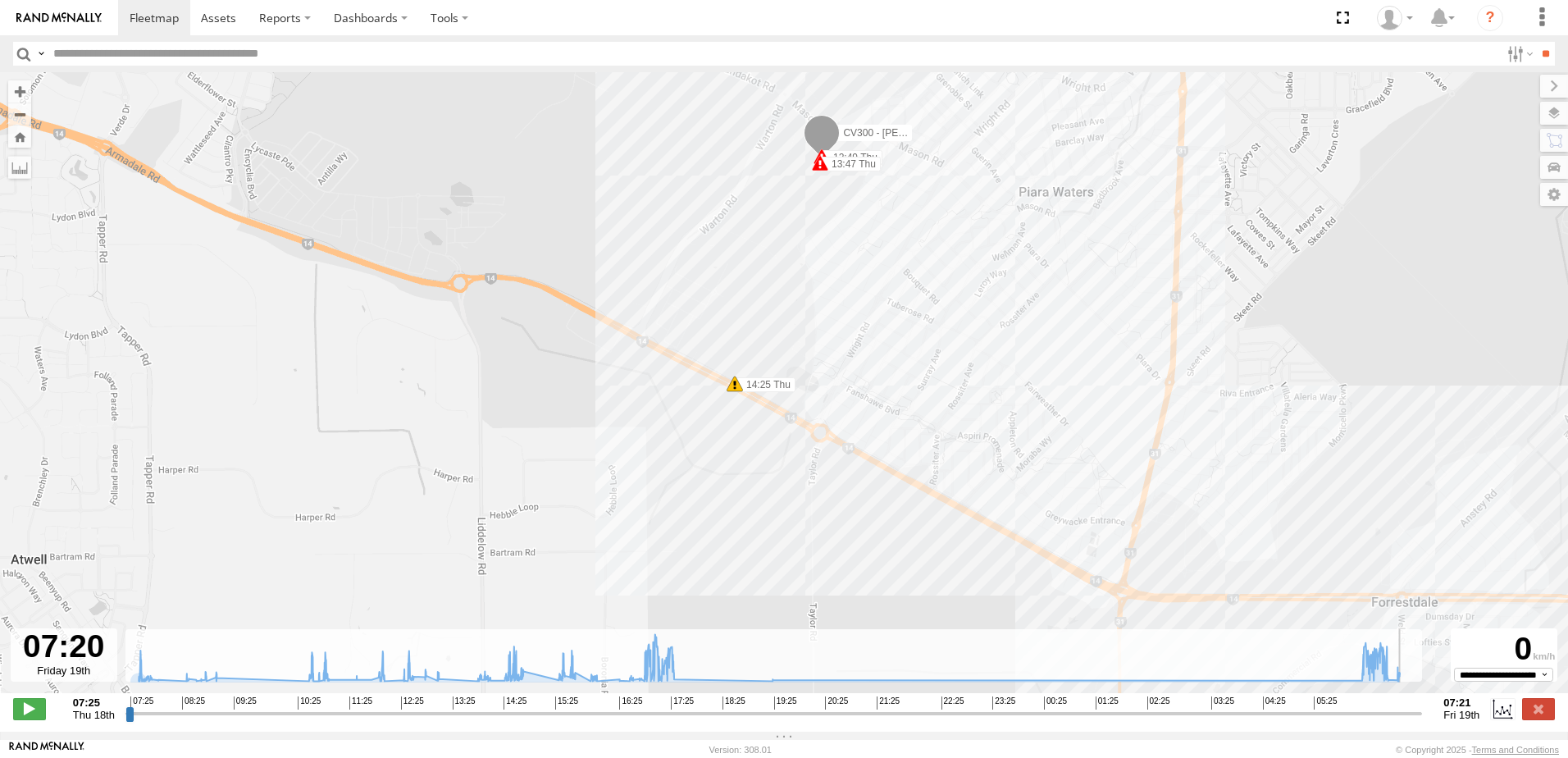
type input "**********"
